Goal: Task Accomplishment & Management: Manage account settings

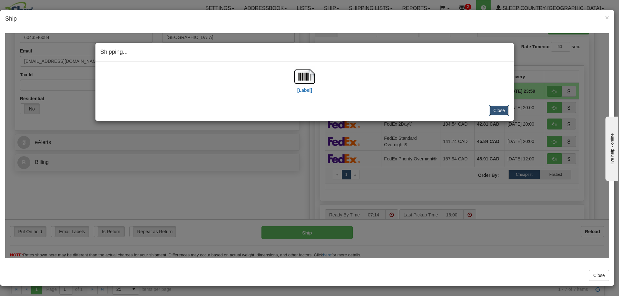
click at [501, 110] on button "Close" at bounding box center [499, 110] width 20 height 11
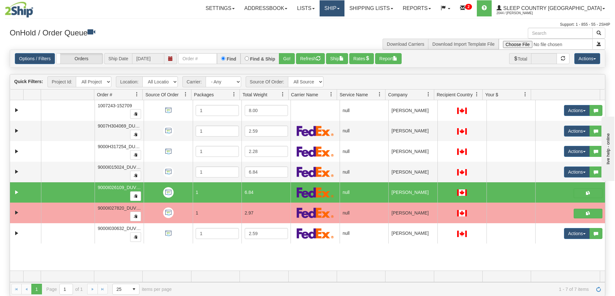
click at [344, 8] on link "Ship" at bounding box center [331, 8] width 25 height 16
click at [337, 31] on span "OnHold / Order Queue" at bounding box center [314, 30] width 45 height 5
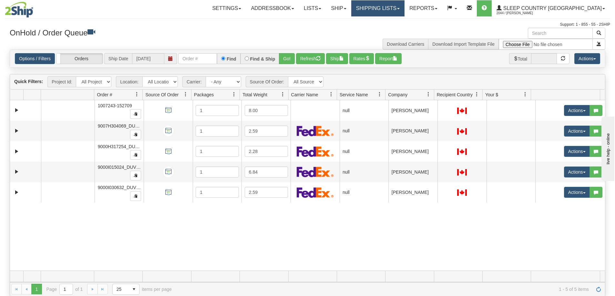
click at [399, 8] on span at bounding box center [398, 8] width 3 height 1
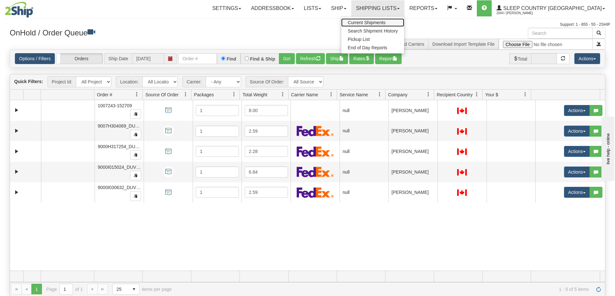
click at [385, 21] on span "Current Shipments" at bounding box center [366, 22] width 38 height 5
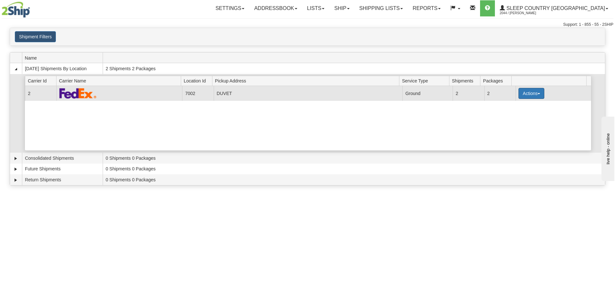
click at [537, 92] on button "Actions" at bounding box center [531, 93] width 26 height 11
click at [510, 123] on span "Pickup" at bounding box center [506, 122] width 17 height 5
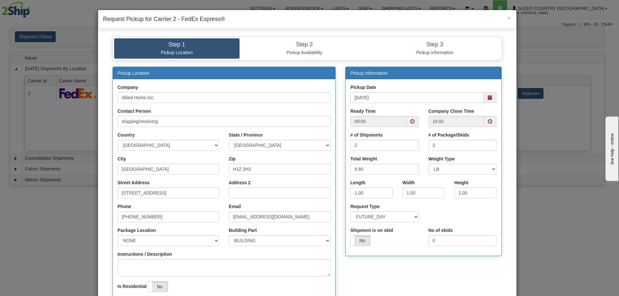
click at [488, 119] on span at bounding box center [490, 121] width 5 height 5
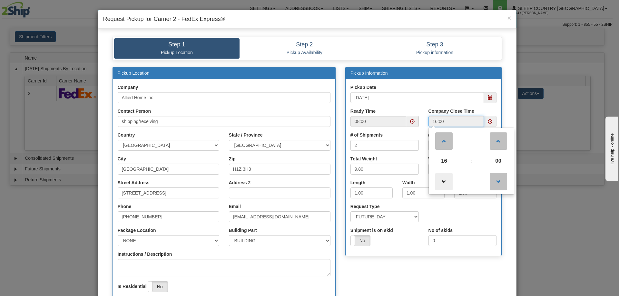
click at [443, 180] on span at bounding box center [444, 181] width 17 height 17
type input "15:00"
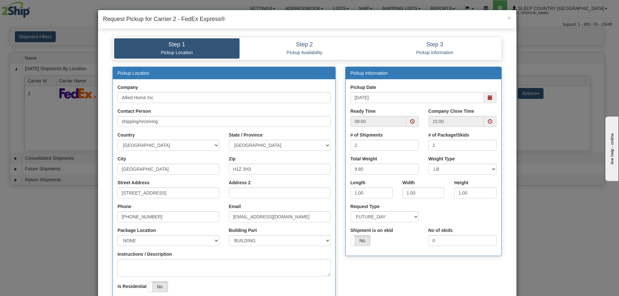
click at [365, 266] on div "Pickup Location Company Allied Home Inc Contact Person shipping/receiving Count…" at bounding box center [307, 196] width 399 height 258
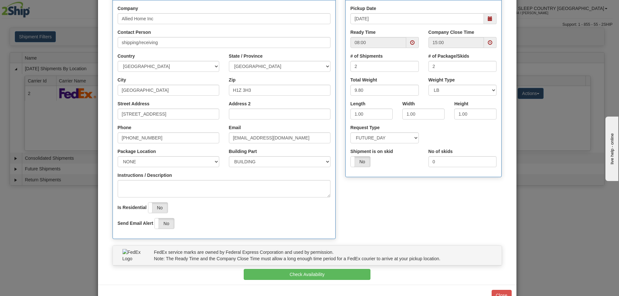
scroll to position [97, 0]
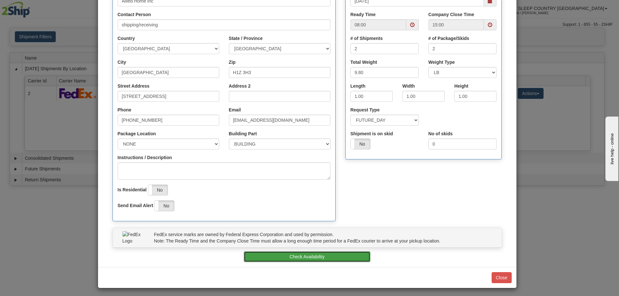
click at [295, 256] on button "Check Availability" at bounding box center [307, 257] width 127 height 11
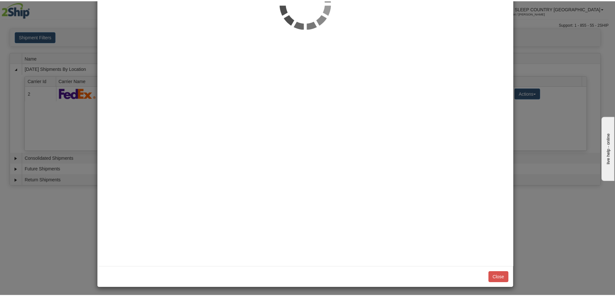
scroll to position [0, 0]
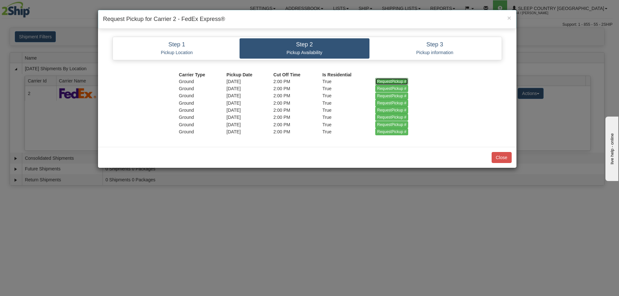
click at [389, 82] on input "RequestPickup #" at bounding box center [392, 81] width 33 height 7
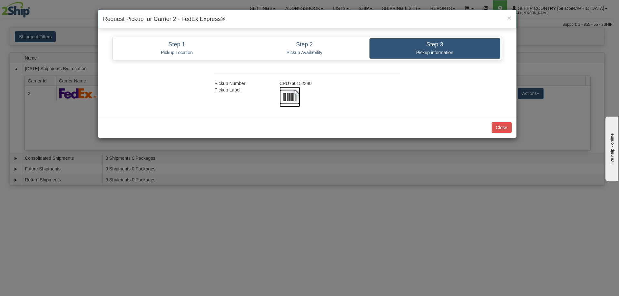
click at [292, 95] on img at bounding box center [290, 97] width 21 height 21
click at [504, 125] on button "Close" at bounding box center [502, 127] width 20 height 11
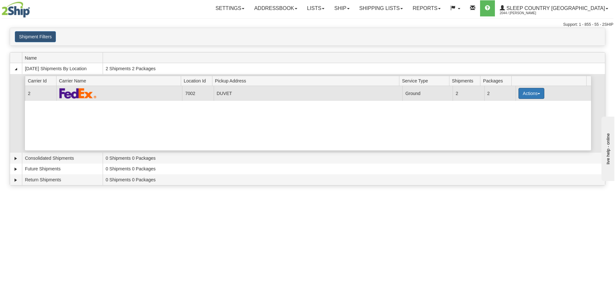
click at [537, 94] on span "button" at bounding box center [538, 93] width 3 height 1
click at [512, 115] on span "Close" at bounding box center [505, 114] width 15 height 5
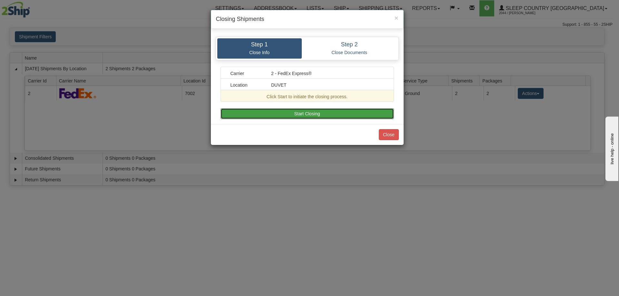
click at [303, 114] on button "Start Closing" at bounding box center [308, 113] width 174 height 11
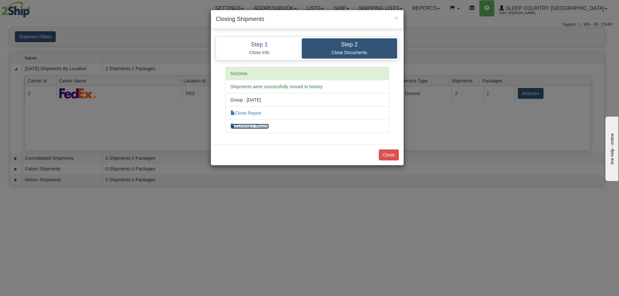
click at [247, 127] on link "Summary Report" at bounding box center [250, 126] width 39 height 5
click at [250, 112] on link "Close Report" at bounding box center [246, 113] width 31 height 5
click at [391, 154] on button "Close" at bounding box center [389, 155] width 20 height 11
